Goal: Leave review/rating: Share an evaluation or opinion about a product, service, or content

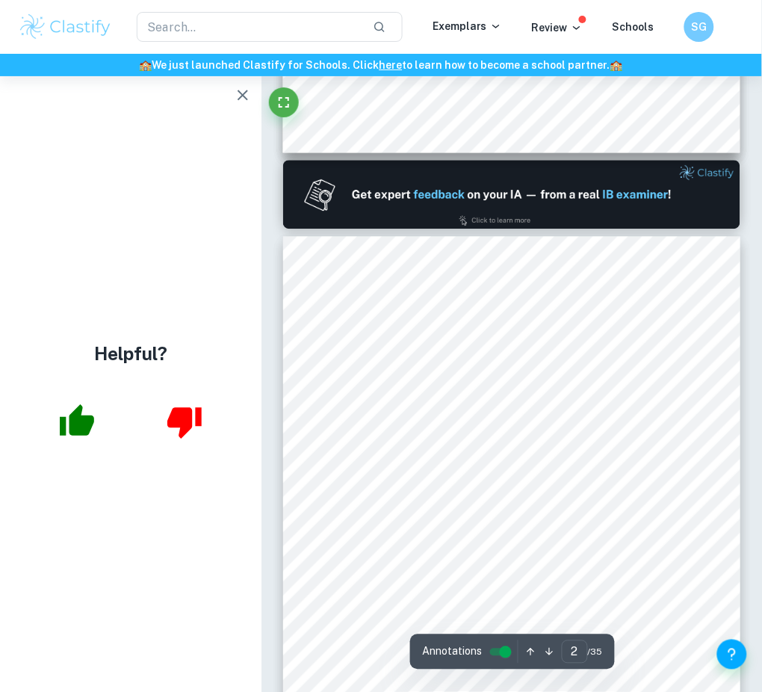
scroll to position [747, 0]
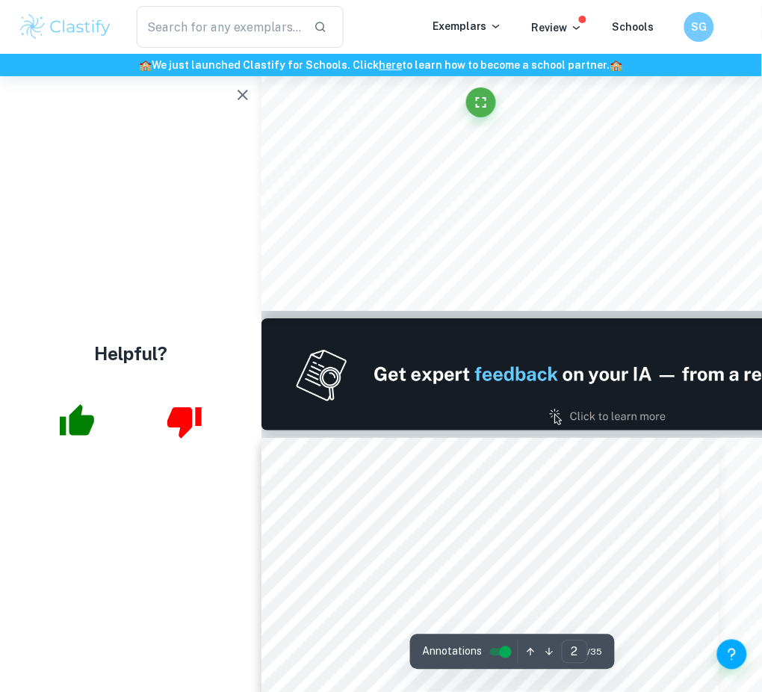
click at [252, 90] on icon "button" at bounding box center [243, 95] width 18 height 18
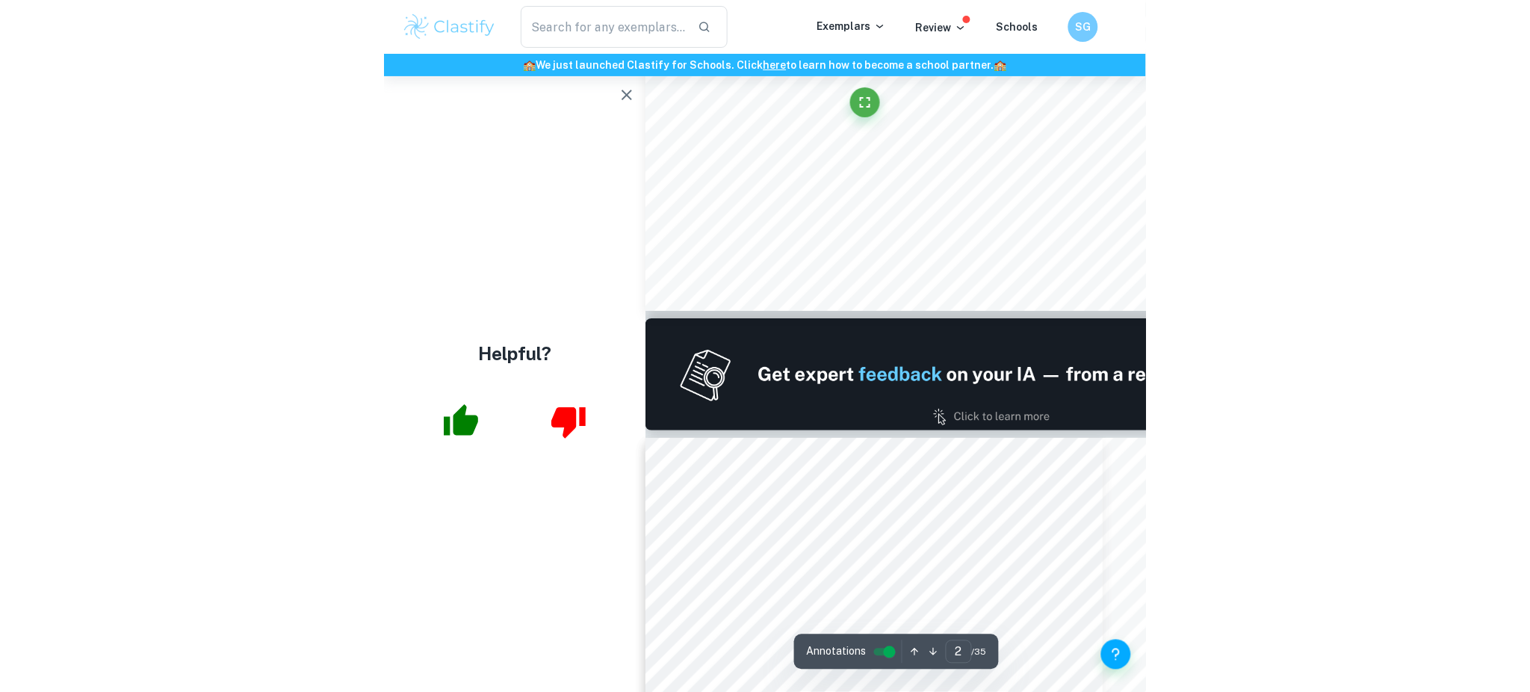
scroll to position [1603, 0]
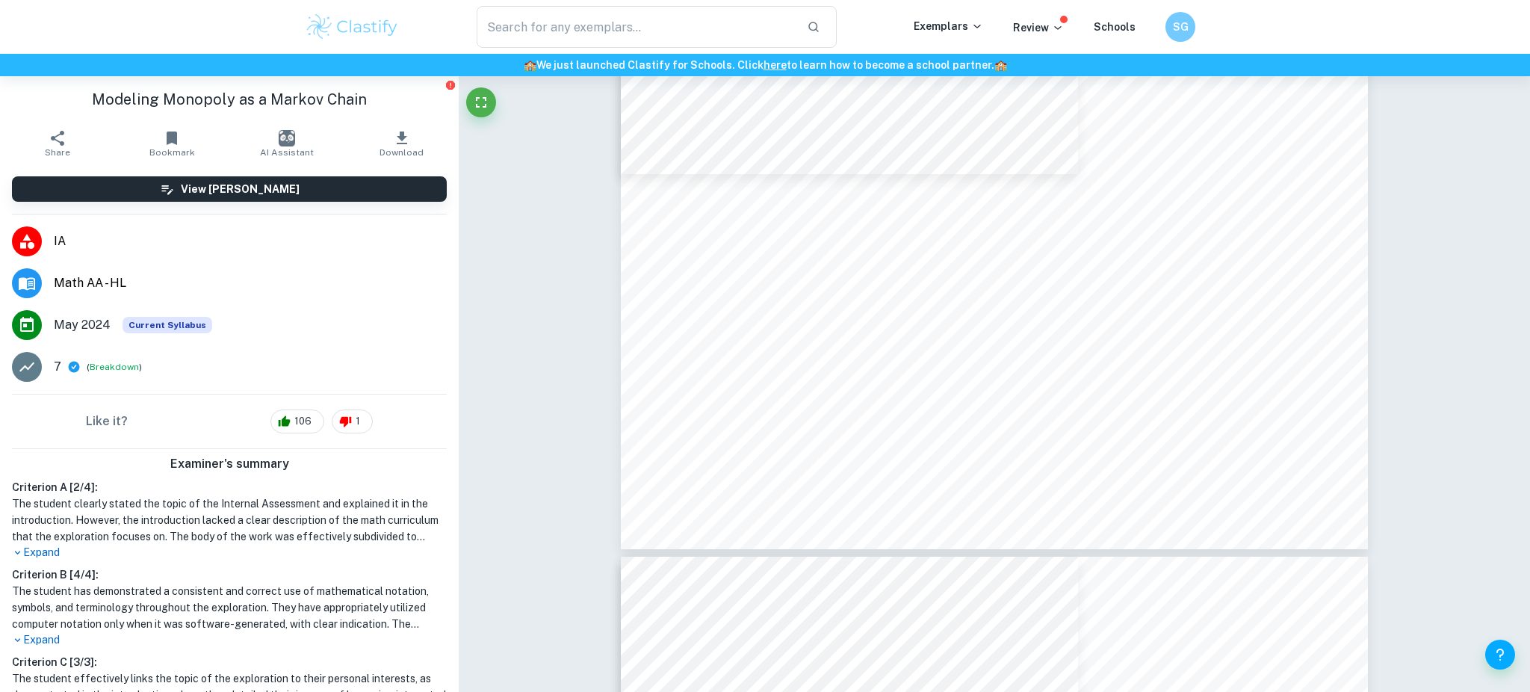
click at [99, 325] on span "May 2024" at bounding box center [82, 325] width 57 height 18
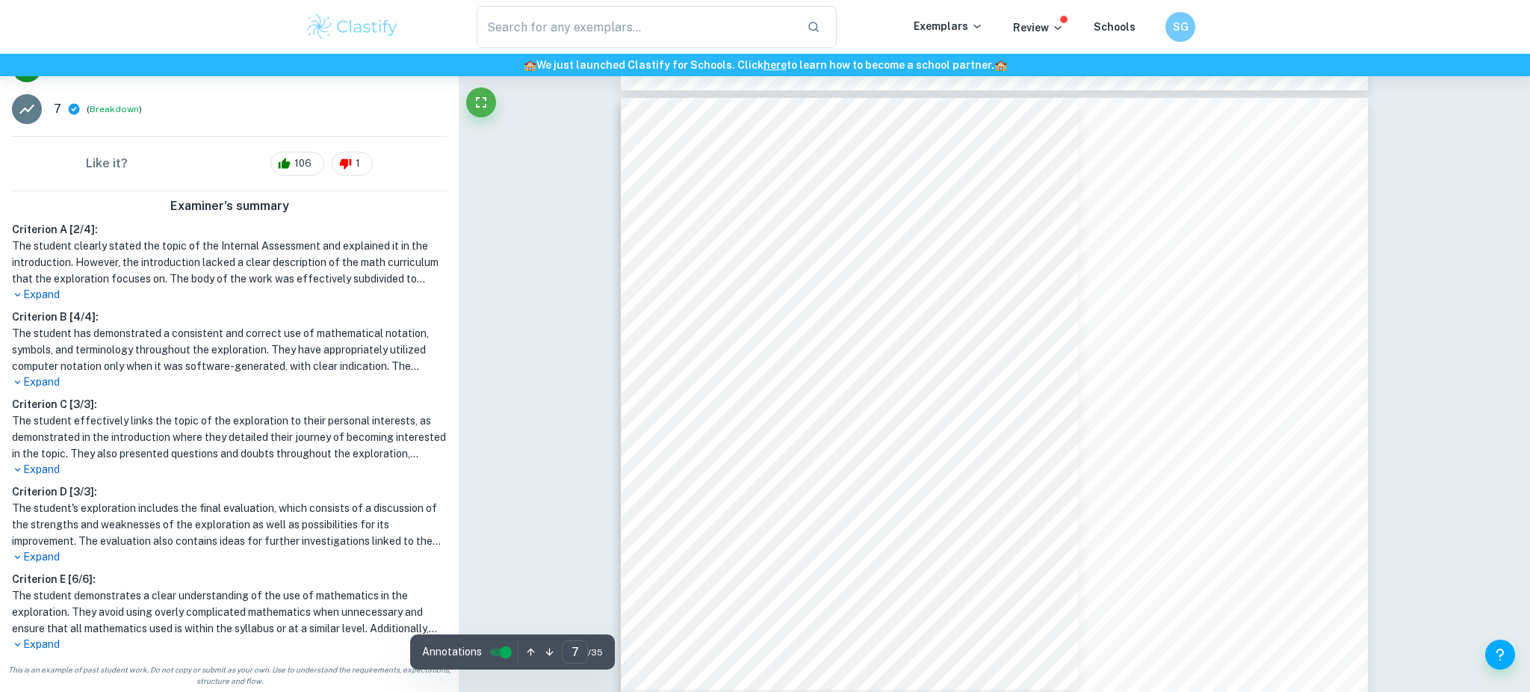
scroll to position [5993, 0]
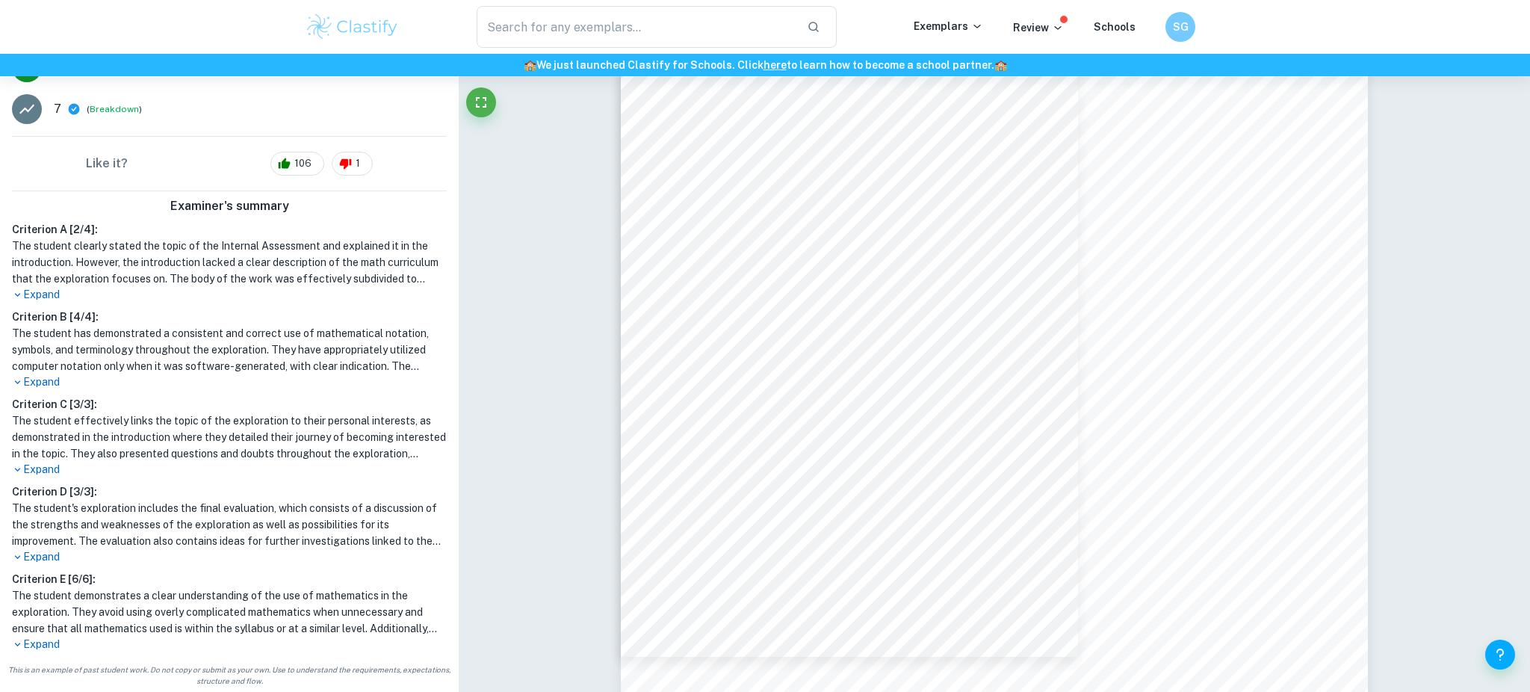
click at [43, 289] on p "Expand" at bounding box center [229, 295] width 435 height 16
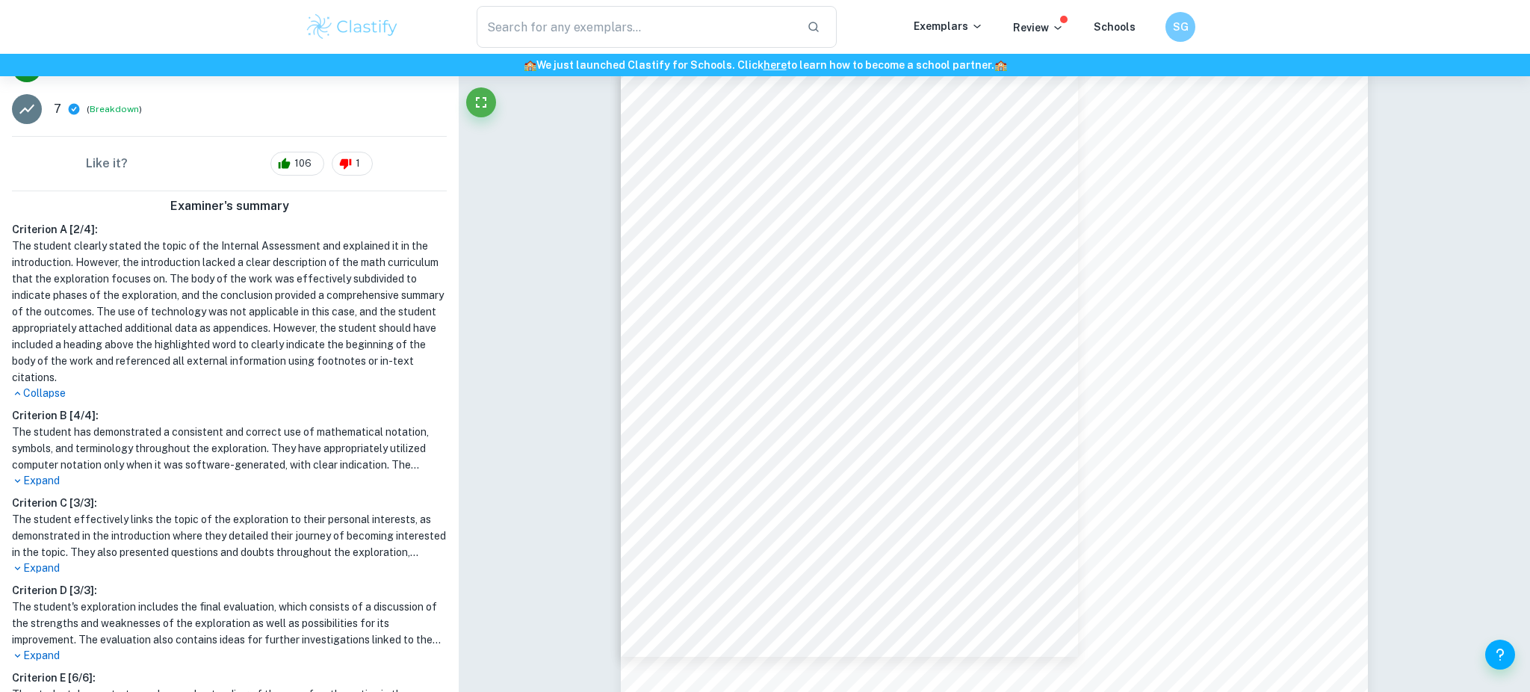
drag, startPoint x: 127, startPoint y: 375, endPoint x: 248, endPoint y: 386, distance: 121.5
click at [248, 386] on div "Criterion A [ 2 / 4 ]: The student clearly stated the topic of the Internal Ass…" at bounding box center [229, 311] width 447 height 180
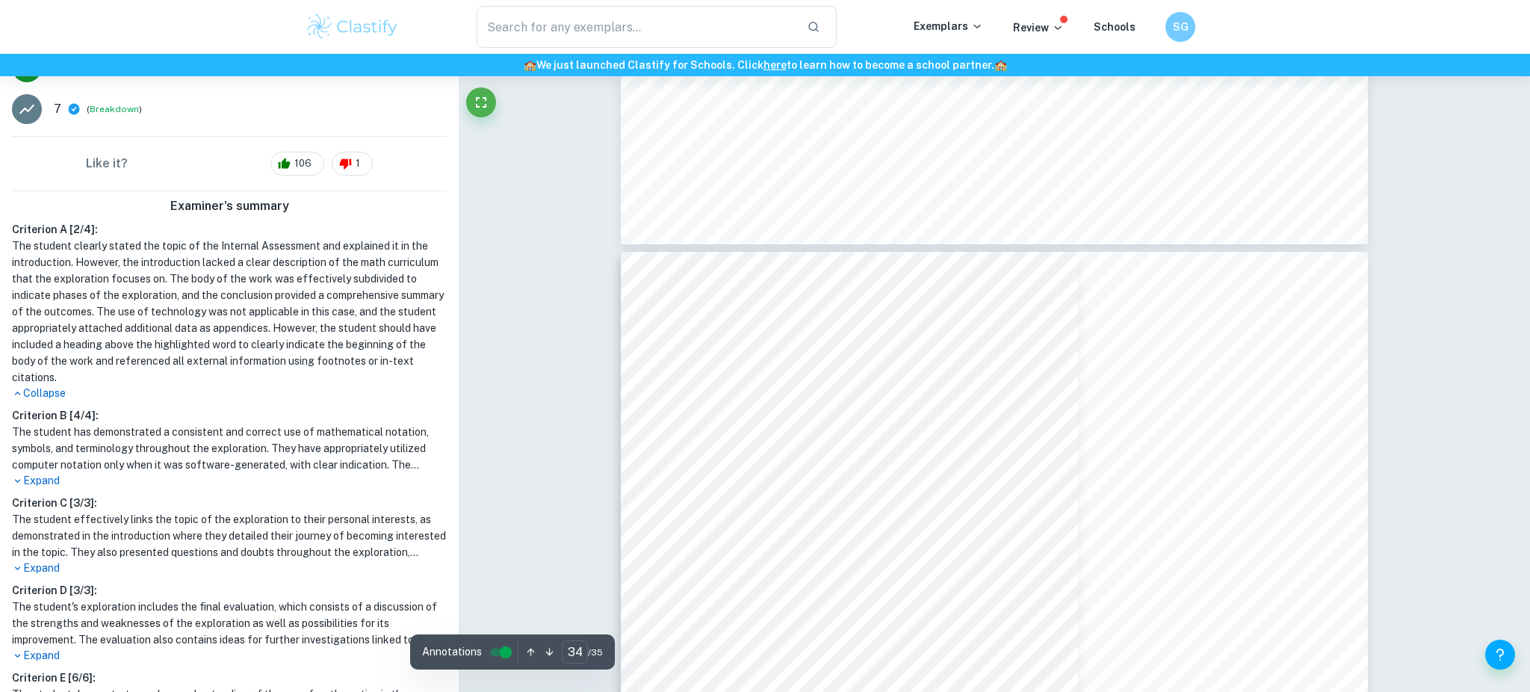
type input "35"
